Goal: Task Accomplishment & Management: Use online tool/utility

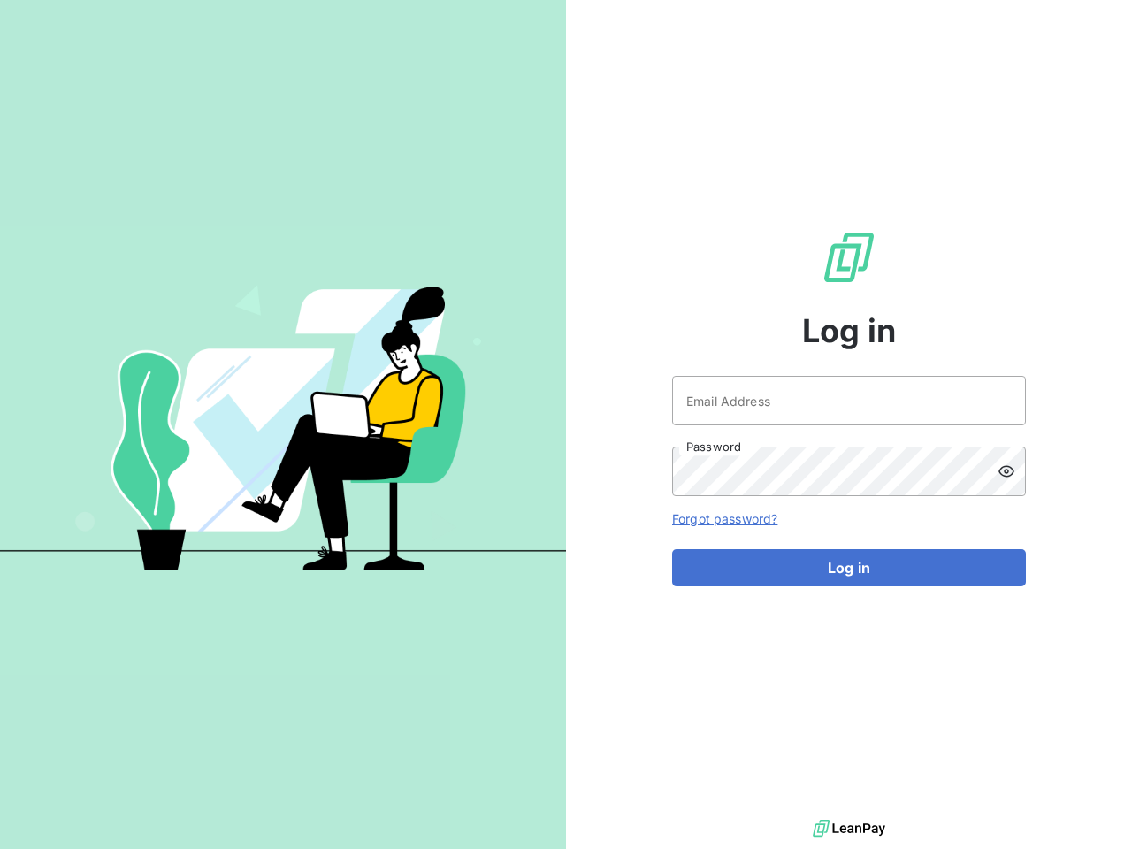
click at [566, 424] on div "Log in Email Address Password Forgot password? Log in" at bounding box center [849, 407] width 566 height 815
click at [1011, 471] on icon at bounding box center [1006, 471] width 18 height 18
